Goal: Task Accomplishment & Management: Complete application form

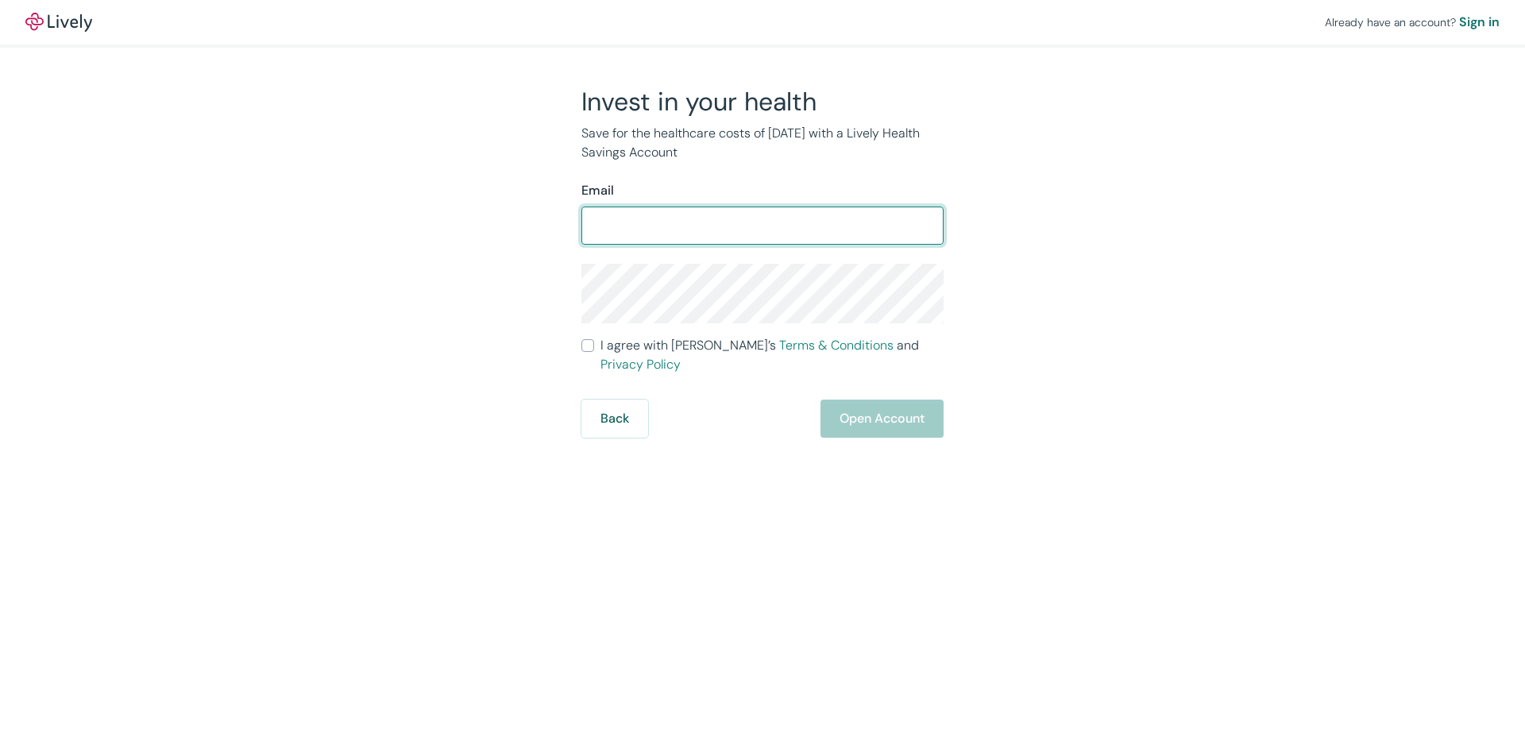
click at [714, 214] on input "Email" at bounding box center [762, 226] width 362 height 32
type input "[EMAIL_ADDRESS][DOMAIN_NAME]"
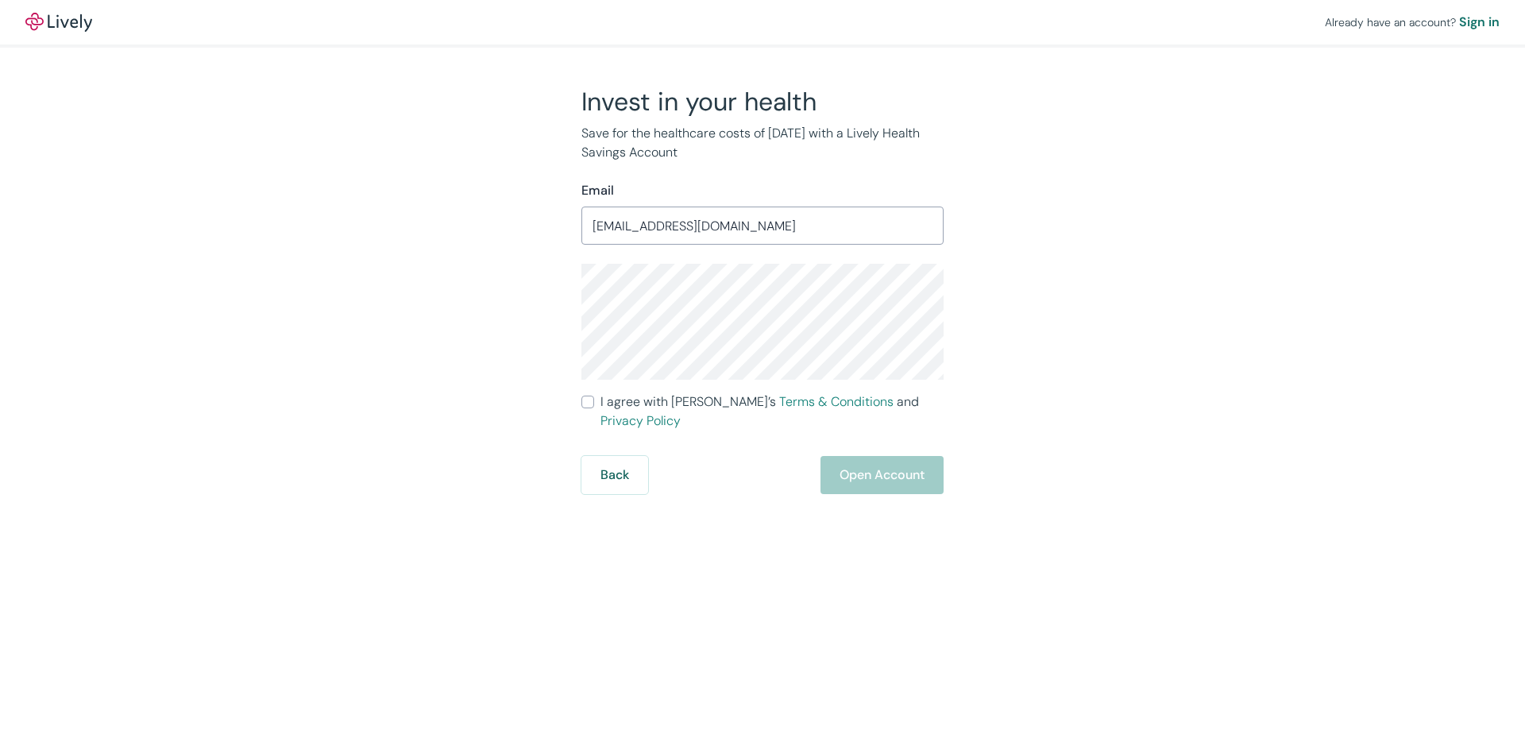
click at [588, 397] on input "I agree with Lively’s Terms & Conditions and Privacy Policy" at bounding box center [587, 402] width 13 height 13
checkbox input "true"
click at [887, 469] on button "Open Account" at bounding box center [881, 475] width 123 height 38
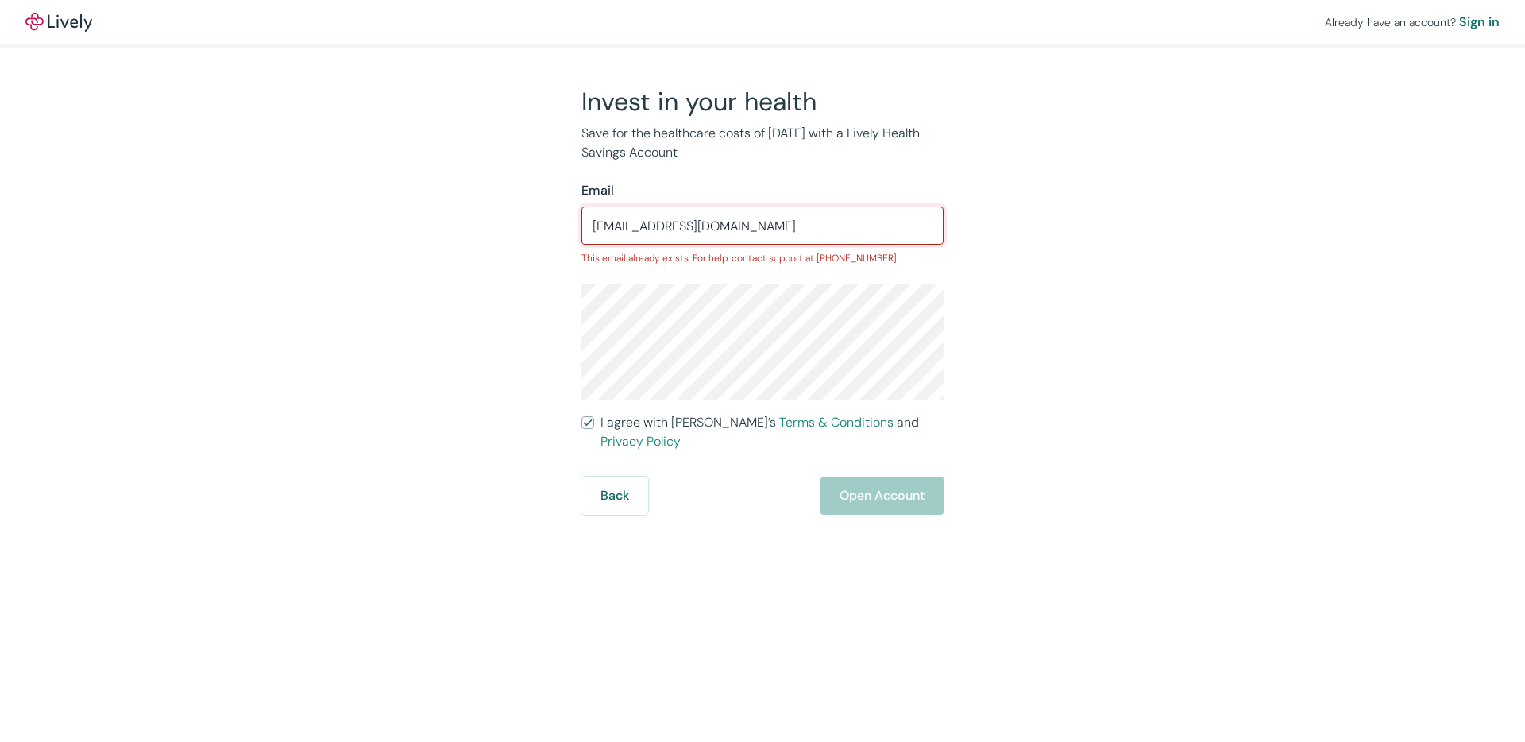
drag, startPoint x: 653, startPoint y: 222, endPoint x: 303, endPoint y: 147, distance: 358.3
click at [303, 147] on div "Already have an account? Sign in Invest in your health Save for the healthcare …" at bounding box center [762, 257] width 1525 height 515
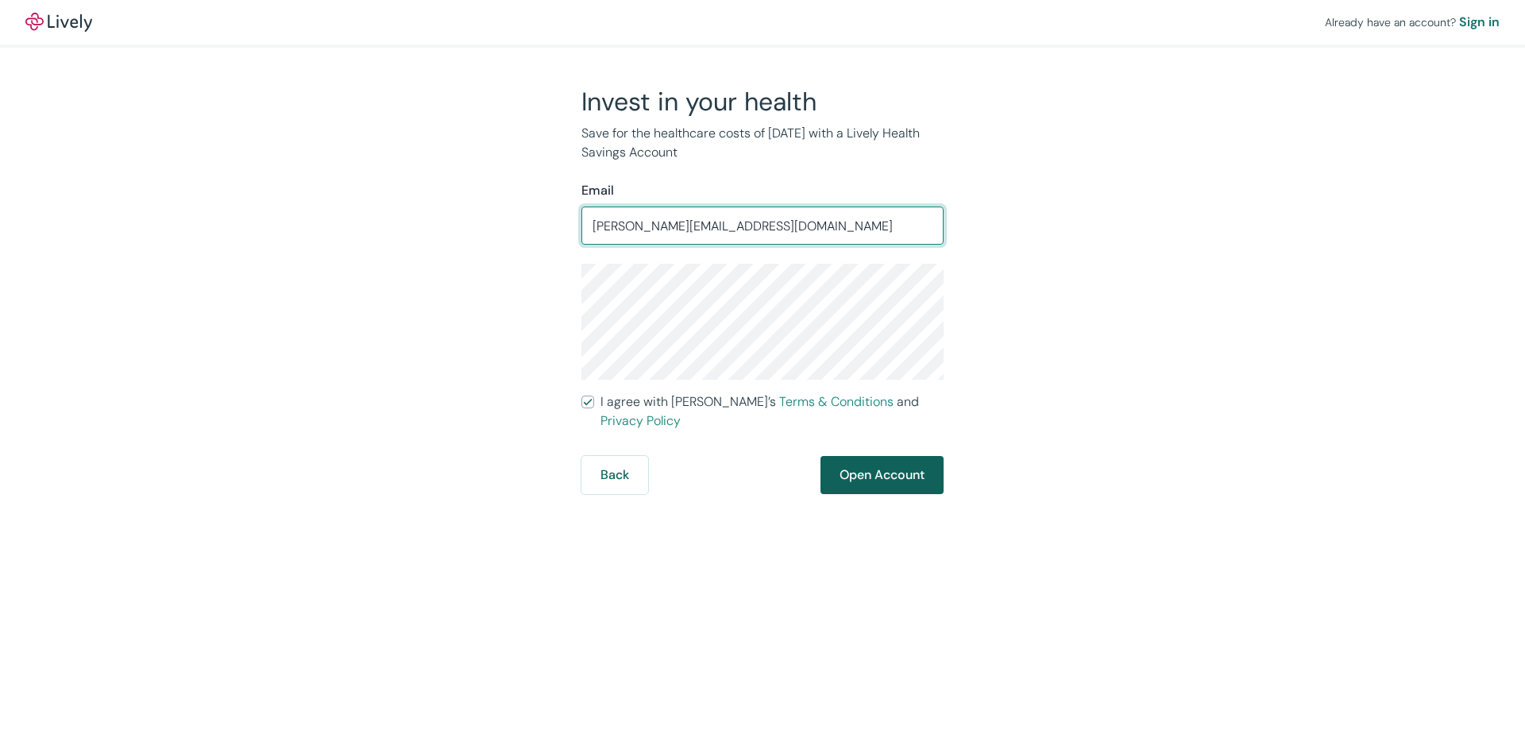
type input "[PERSON_NAME][EMAIL_ADDRESS][DOMAIN_NAME]"
click at [873, 456] on button "Open Account" at bounding box center [881, 475] width 123 height 38
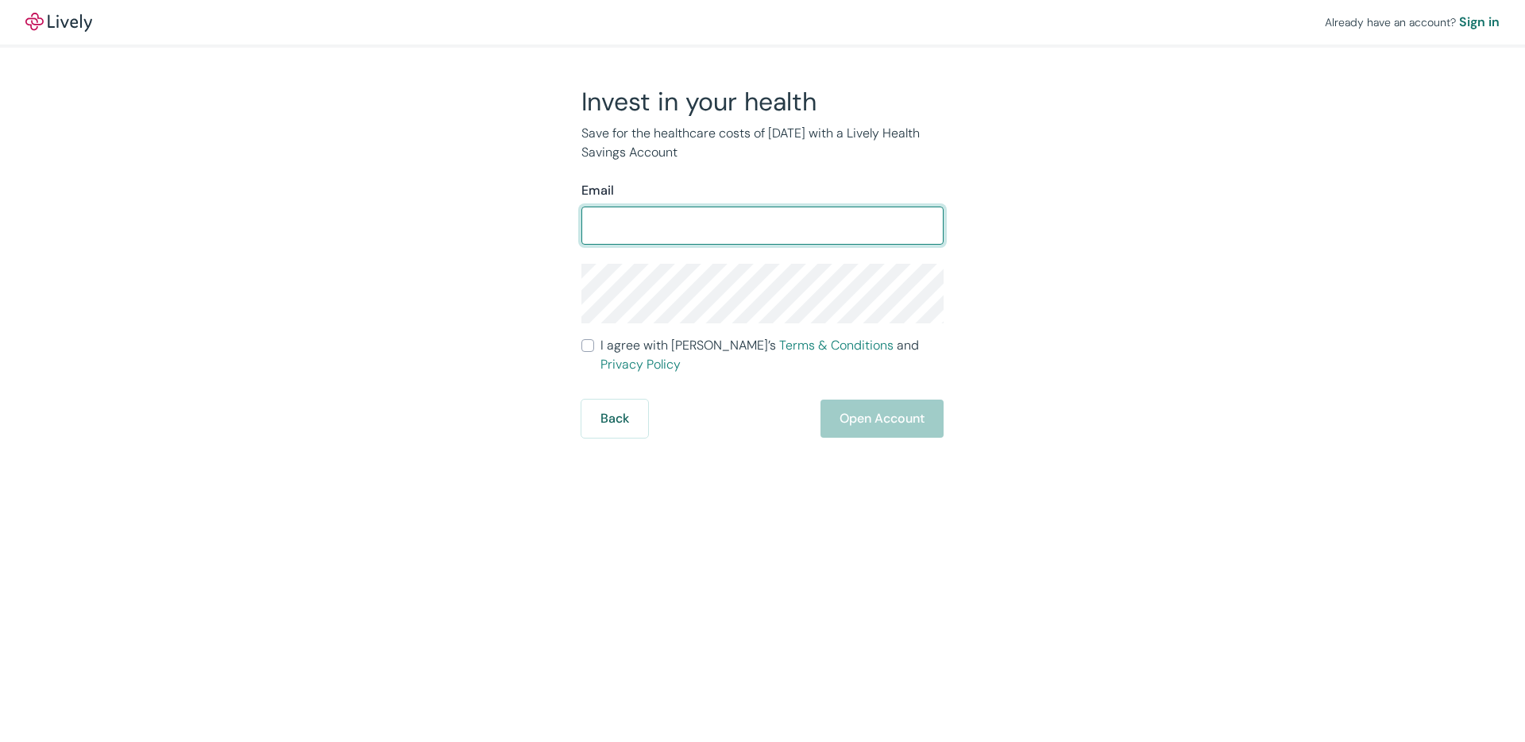
click at [649, 234] on input "Email" at bounding box center [762, 226] width 362 height 32
click at [594, 225] on input "Email" at bounding box center [762, 226] width 362 height 32
click at [595, 225] on input "Email" at bounding box center [762, 226] width 362 height 32
type input "[PERSON_NAME][EMAIL_ADDRESS][DOMAIN_NAME]"
click at [710, 326] on form "Email [PERSON_NAME][EMAIL_ADDRESS][DOMAIN_NAME] ​ I agree with [PERSON_NAME]’s …" at bounding box center [762, 309] width 362 height 257
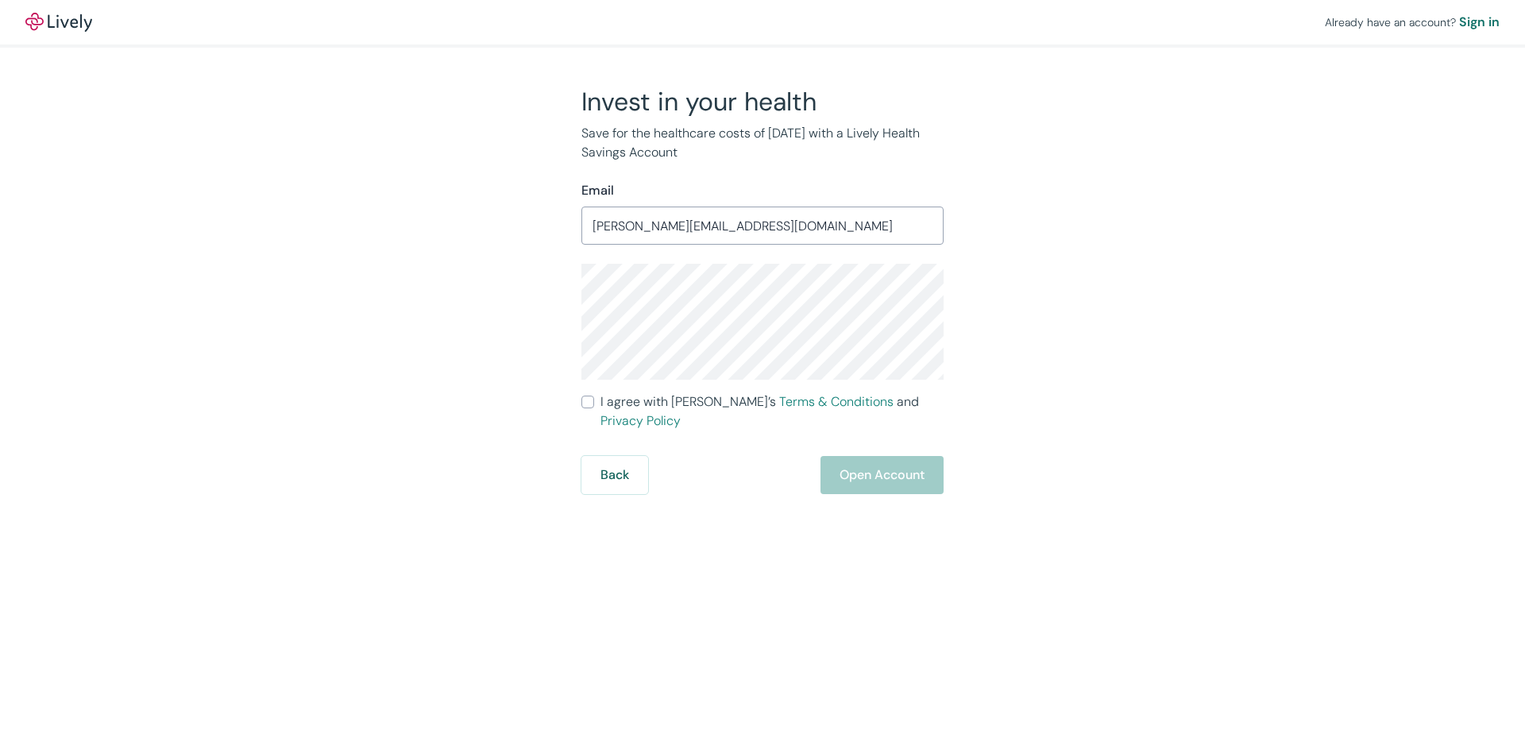
click at [594, 398] on label "I agree with Lively’s Terms & Conditions and Privacy Policy" at bounding box center [762, 411] width 362 height 38
click at [594, 398] on input "I agree with Lively’s Terms & Conditions and Privacy Policy" at bounding box center [587, 402] width 13 height 13
checkbox input "true"
click at [896, 462] on button "Open Account" at bounding box center [881, 475] width 123 height 38
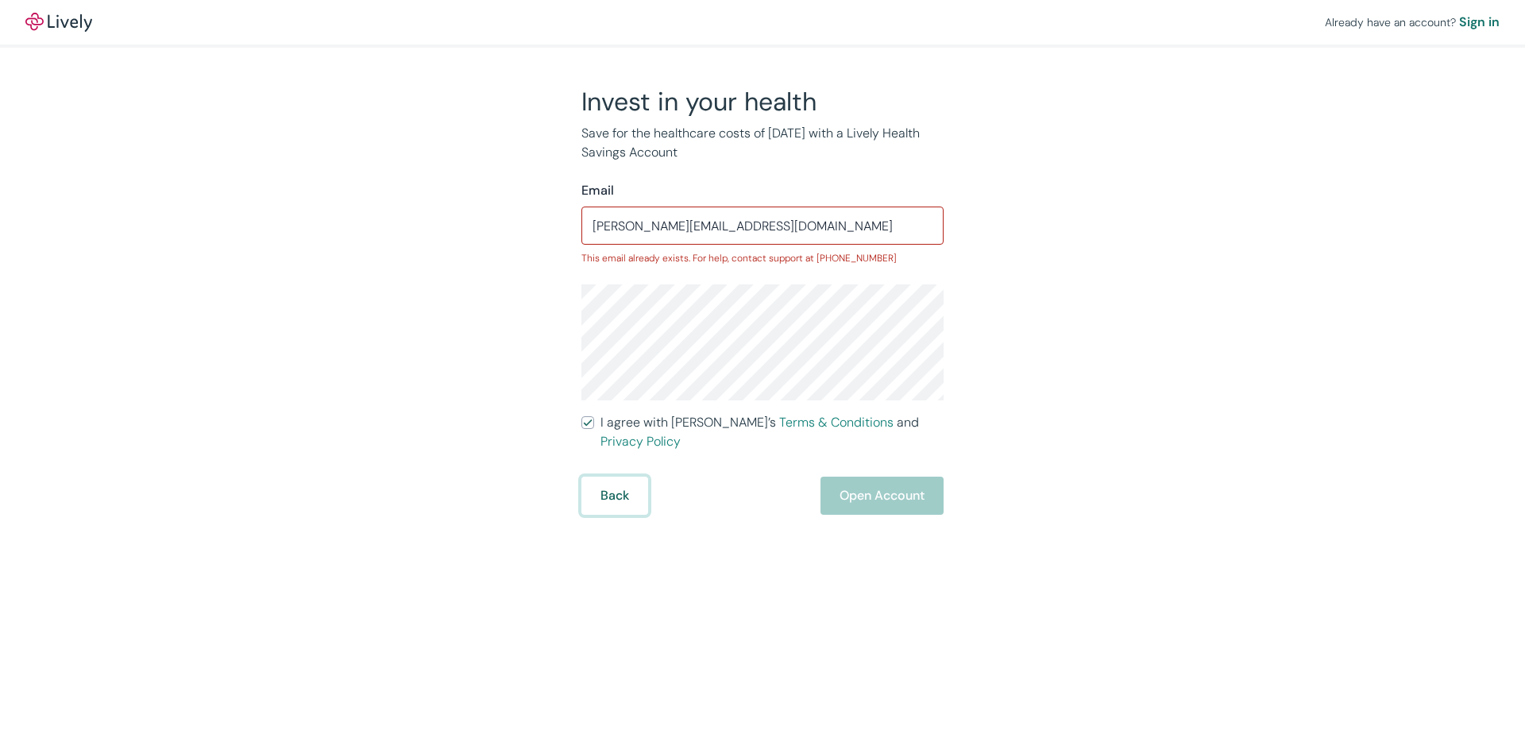
click at [620, 477] on button "Back" at bounding box center [614, 496] width 67 height 38
